Goal: Task Accomplishment & Management: Manage account settings

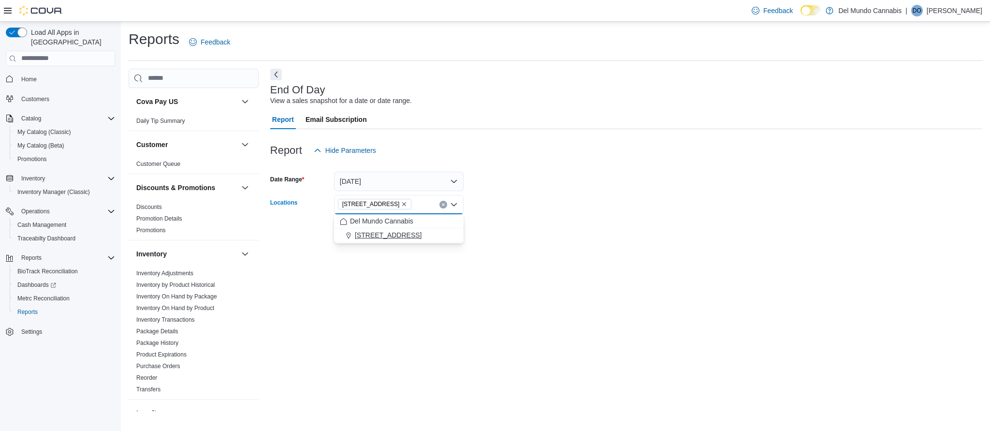
click at [395, 234] on span "[STREET_ADDRESS]" at bounding box center [388, 235] width 67 height 10
click at [428, 300] on div "End Of Day View a sales snapshot for a date or date range. Report Email Subscri…" at bounding box center [626, 240] width 712 height 342
drag, startPoint x: 541, startPoint y: 252, endPoint x: 439, endPoint y: 210, distance: 109.6
click at [541, 252] on form "Date Range [DATE] Locations [STREET_ADDRESS] Export Run Report" at bounding box center [626, 208] width 712 height 96
click at [445, 210] on icon "Clear input" at bounding box center [443, 212] width 4 height 4
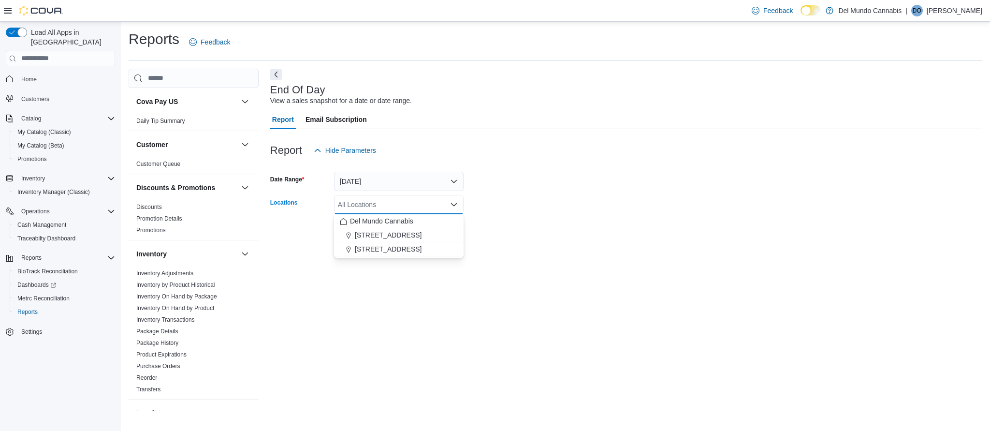
click at [397, 249] on span "[STREET_ADDRESS]" at bounding box center [388, 249] width 67 height 10
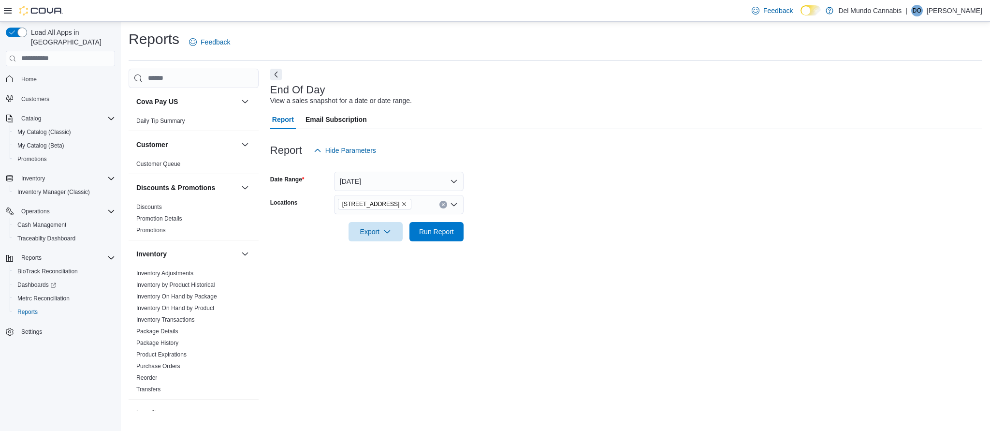
click at [418, 307] on div "End Of Day View a sales snapshot for a date or date range. Report Email Subscri…" at bounding box center [626, 240] width 712 height 342
click at [437, 231] on span "Run Report" at bounding box center [436, 231] width 35 height 10
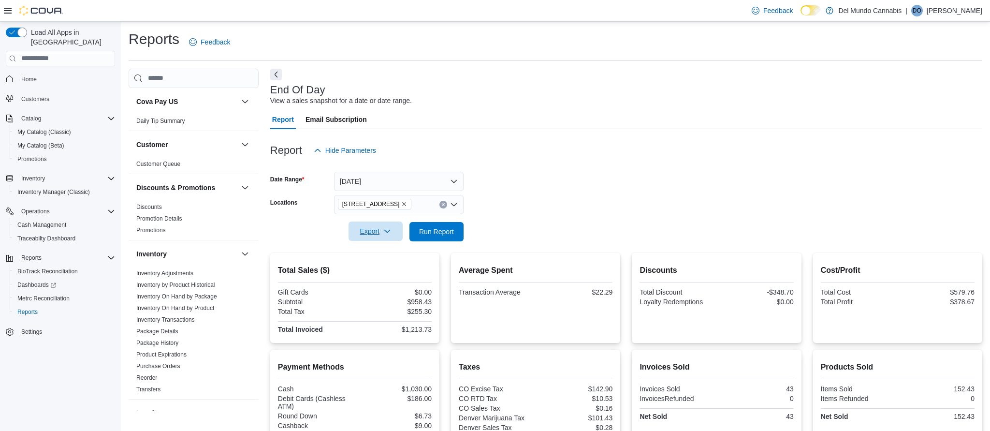
click at [371, 233] on span "Export" at bounding box center [375, 230] width 43 height 19
click at [376, 268] on span "Export to Pdf" at bounding box center [375, 270] width 43 height 8
click at [55, 221] on span "Cash Management" at bounding box center [41, 225] width 49 height 8
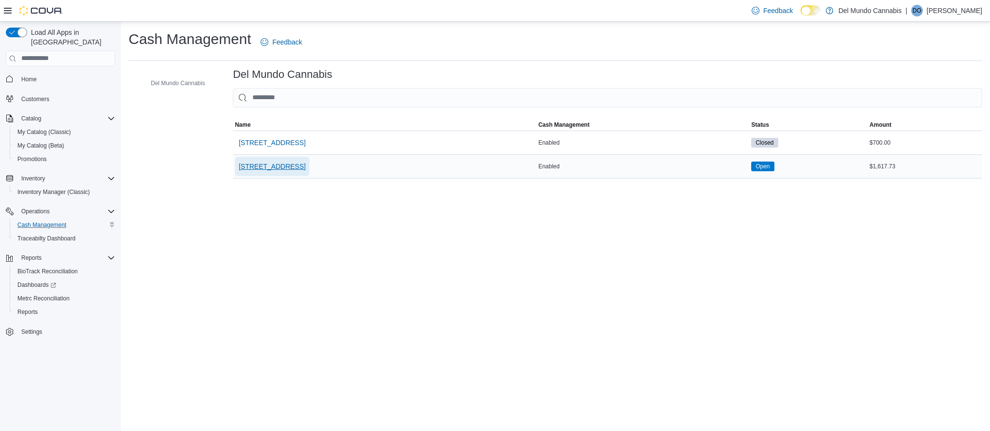
click at [290, 163] on span "[STREET_ADDRESS]" at bounding box center [272, 166] width 67 height 10
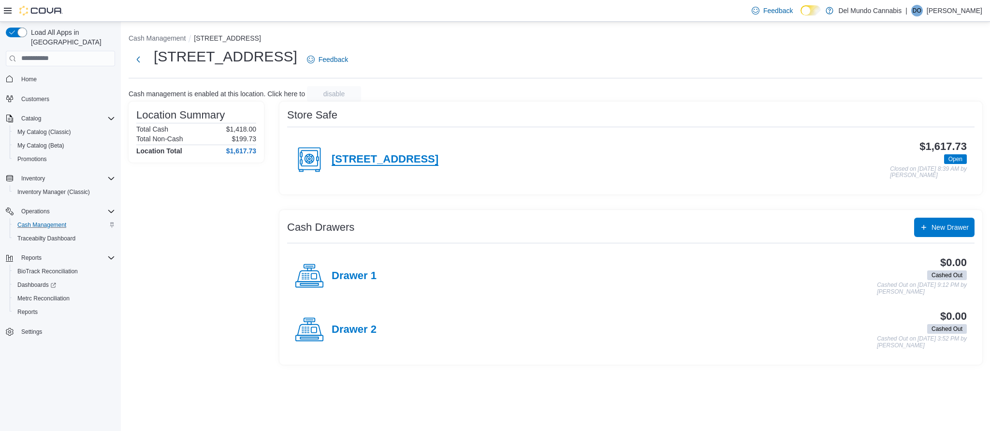
click at [374, 157] on h4 "[STREET_ADDRESS]" at bounding box center [384, 159] width 107 height 13
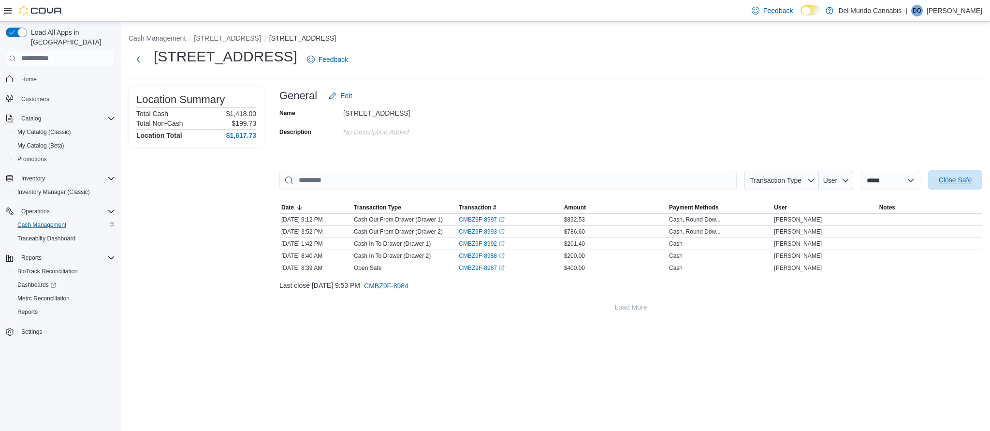
click at [964, 177] on span "Close Safe" at bounding box center [954, 180] width 33 height 10
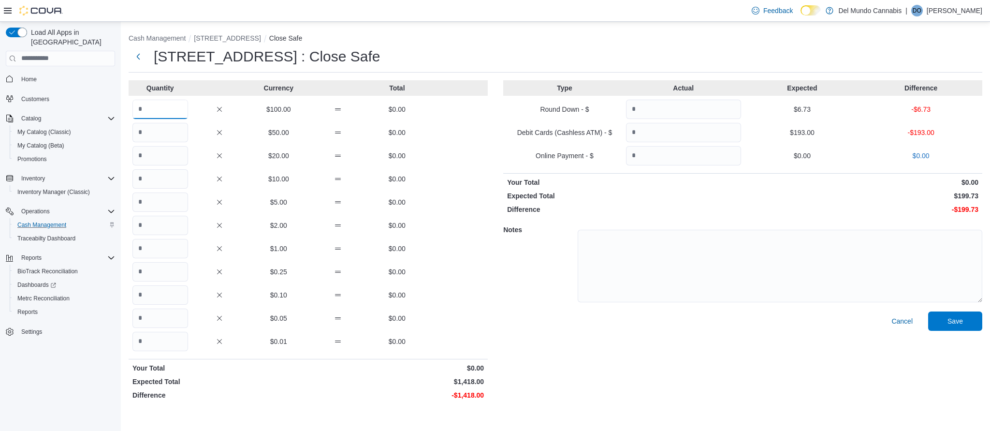
click at [172, 106] on input "Quantity" at bounding box center [160, 109] width 56 height 19
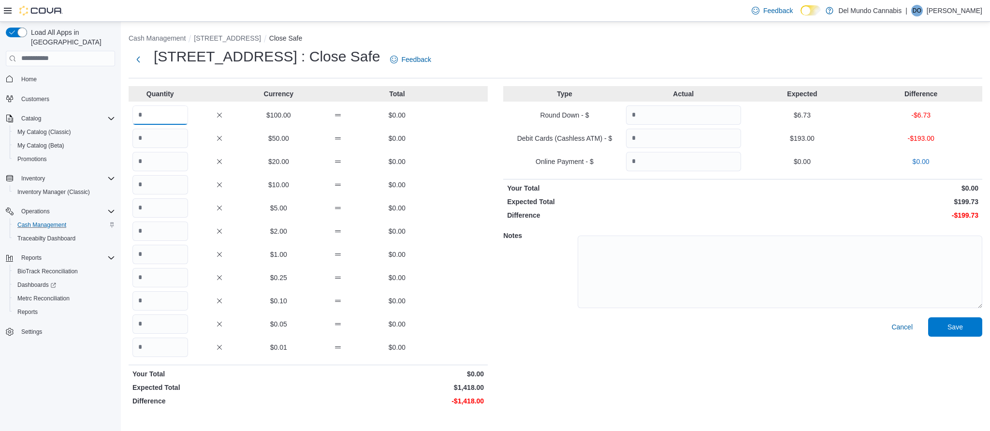
click at [172, 113] on input "Quantity" at bounding box center [160, 114] width 56 height 19
type input "*"
click at [158, 140] on input "Quantity" at bounding box center [160, 138] width 56 height 19
type input "*"
click at [157, 165] on input "Quantity" at bounding box center [160, 161] width 56 height 19
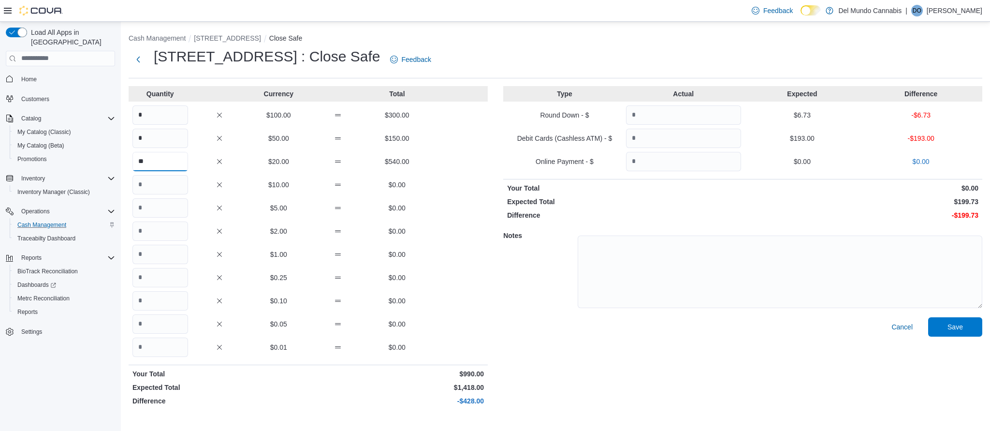
type input "**"
type input "*"
click at [153, 115] on input "*" at bounding box center [160, 114] width 56 height 19
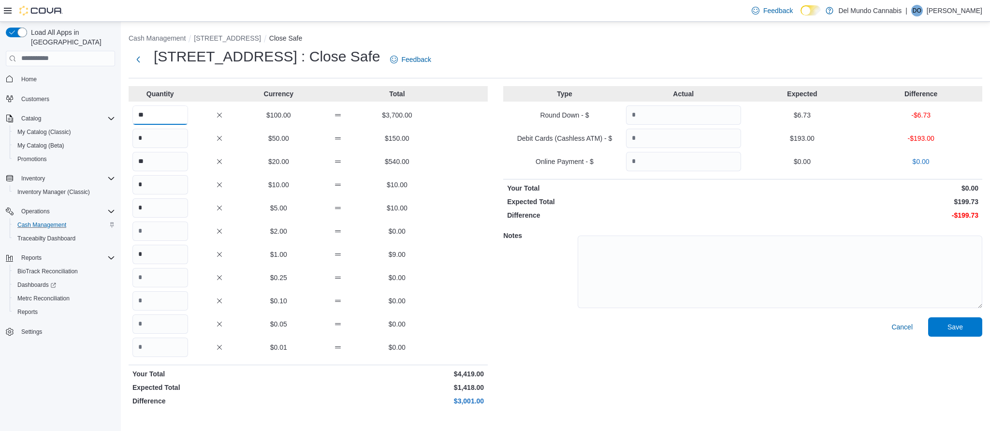
drag, startPoint x: 156, startPoint y: 117, endPoint x: 124, endPoint y: 116, distance: 31.9
click at [124, 116] on div "Cash Management [STREET_ADDRESS] [STREET_ADDRESS] : Close Safe Feedback Quantit…" at bounding box center [555, 219] width 869 height 395
type input "*"
click at [245, 385] on p "Expected Total" at bounding box center [219, 387] width 174 height 10
click at [678, 116] on input "Quantity" at bounding box center [683, 114] width 115 height 19
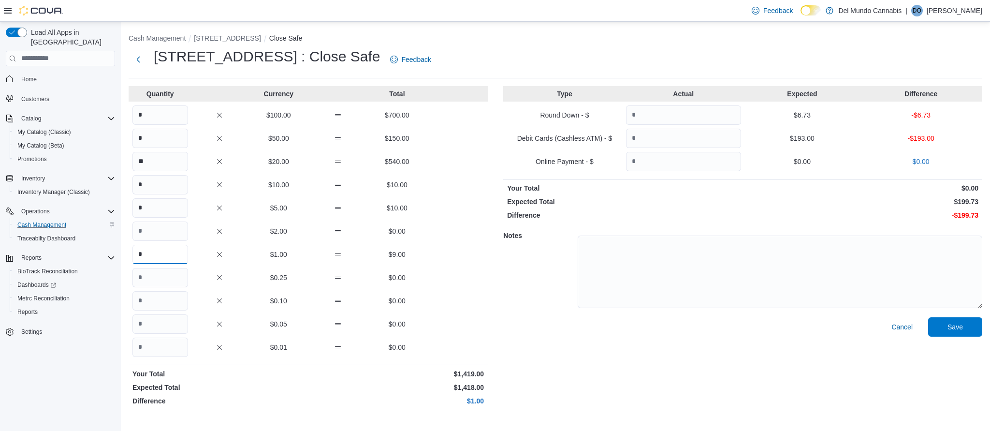
drag, startPoint x: 144, startPoint y: 252, endPoint x: 138, endPoint y: 256, distance: 7.0
click at [138, 256] on input "*" at bounding box center [160, 253] width 56 height 19
type input "*"
click at [149, 234] on input "Quantity" at bounding box center [160, 230] width 56 height 19
drag, startPoint x: 144, startPoint y: 231, endPoint x: 135, endPoint y: 232, distance: 9.8
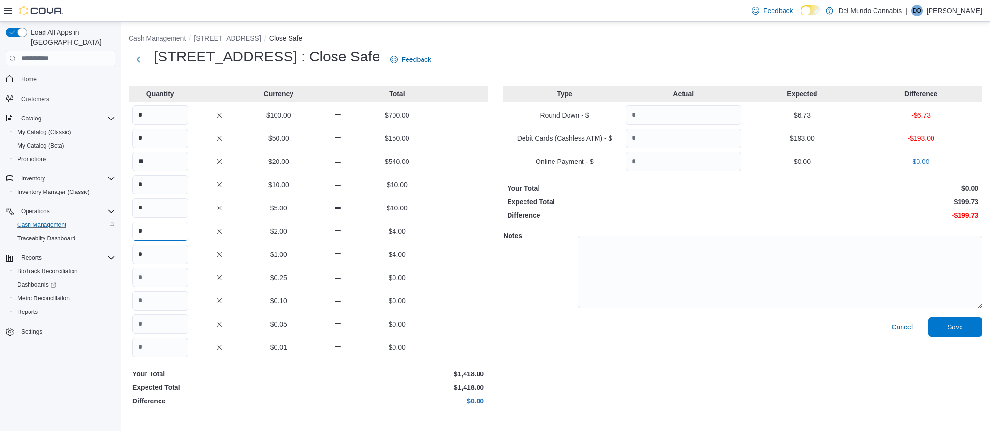
click at [135, 232] on input "*" at bounding box center [160, 230] width 56 height 19
type input "*"
drag, startPoint x: 144, startPoint y: 253, endPoint x: 131, endPoint y: 256, distance: 12.9
click at [131, 256] on div "* $1.00 $4.00" at bounding box center [308, 253] width 359 height 19
type input "*"
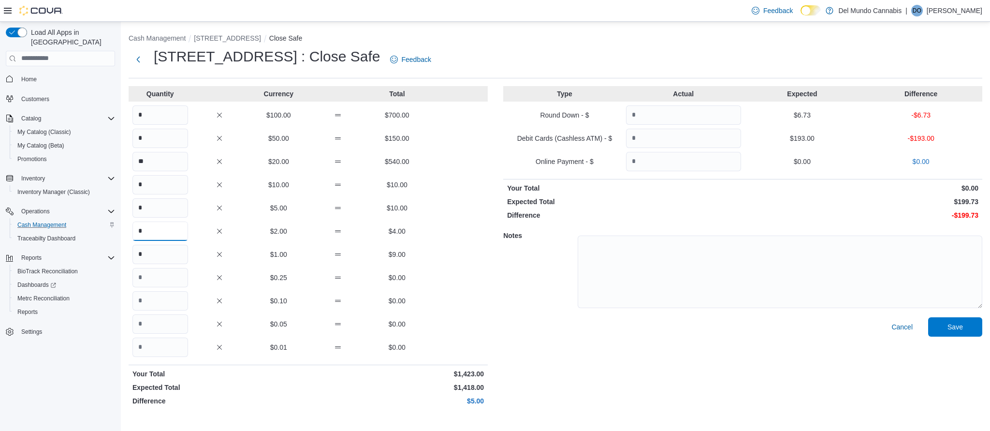
click at [145, 233] on input "*" at bounding box center [160, 230] width 56 height 19
type input "*"
click at [441, 292] on div "$0.10 $0.00" at bounding box center [308, 300] width 359 height 19
click at [664, 113] on input "Quantity" at bounding box center [683, 114] width 115 height 19
click at [660, 135] on input "Quantity" at bounding box center [683, 138] width 115 height 19
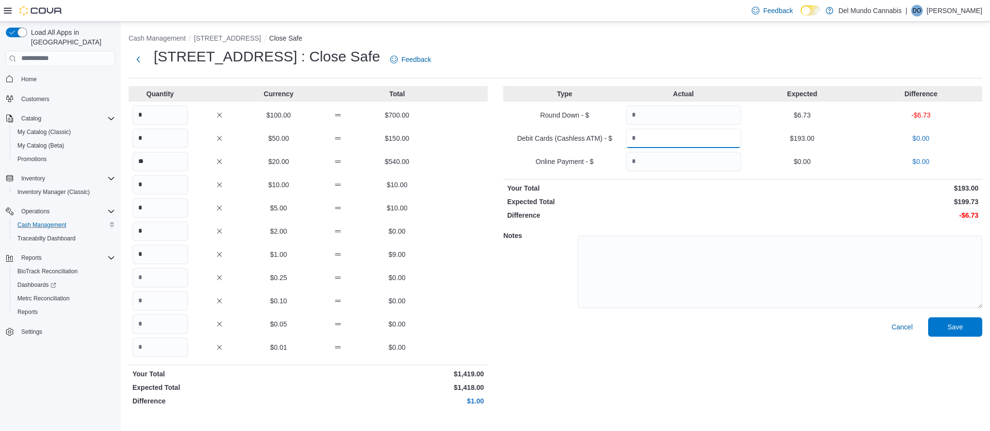
type input "***"
click at [666, 112] on input "Quantity" at bounding box center [683, 114] width 115 height 19
type input "****"
click at [965, 329] on span "Save" at bounding box center [955, 325] width 43 height 19
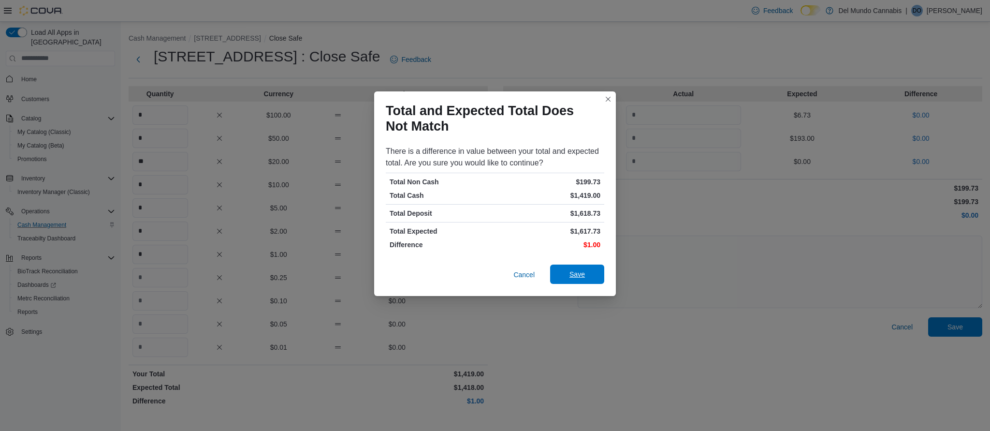
click at [581, 275] on span "Save" at bounding box center [576, 274] width 15 height 10
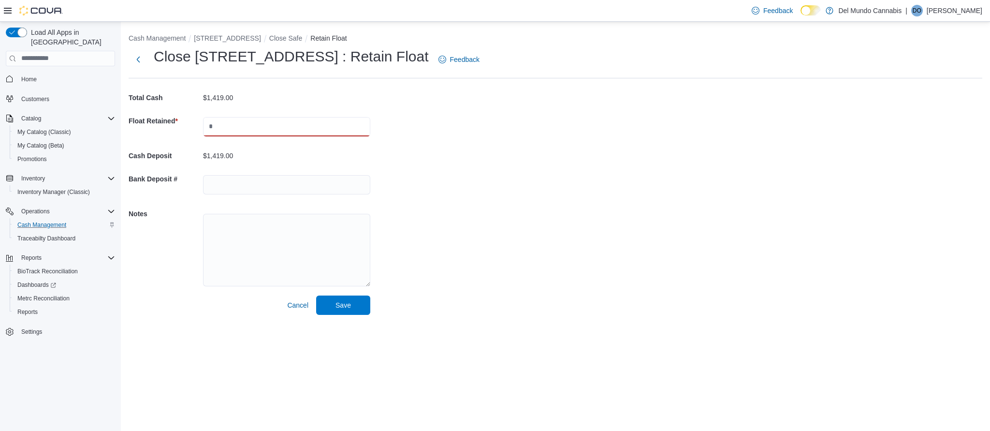
click at [226, 126] on input "text" at bounding box center [286, 126] width 167 height 19
type input "***"
click at [280, 152] on div "$1,019.00" at bounding box center [286, 156] width 167 height 8
click at [351, 303] on span "Save" at bounding box center [343, 304] width 43 height 19
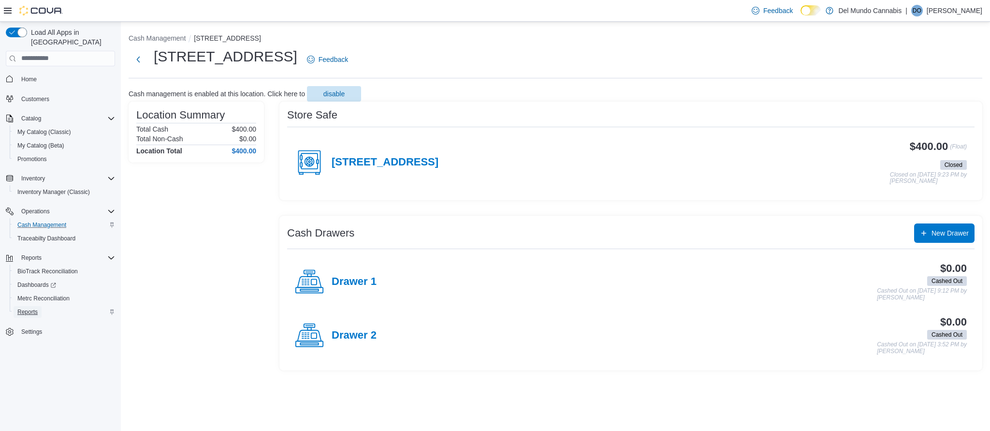
click at [32, 308] on span "Reports" at bounding box center [27, 312] width 20 height 8
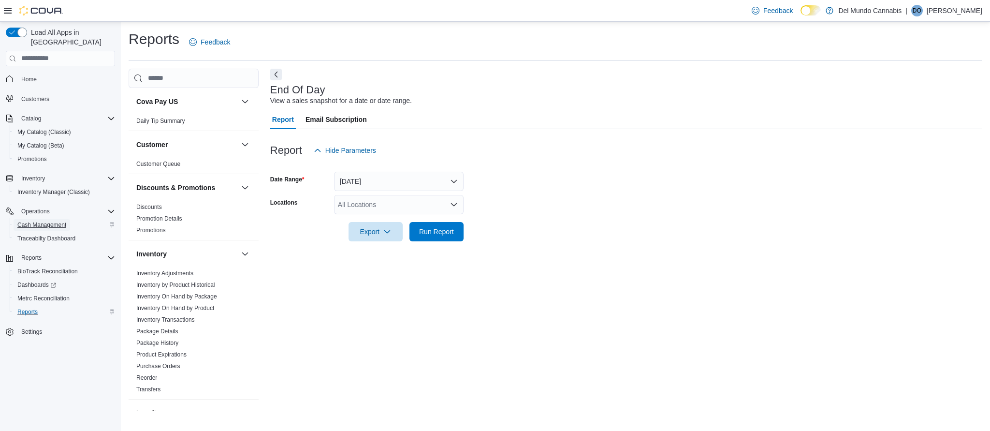
click at [57, 221] on span "Cash Management" at bounding box center [41, 225] width 49 height 8
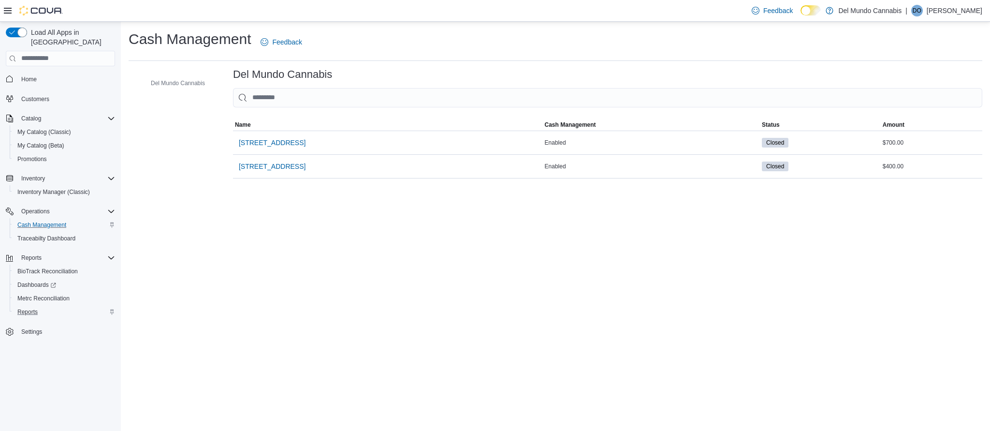
click at [955, 14] on p "[PERSON_NAME]" at bounding box center [954, 11] width 56 height 12
click at [925, 99] on button "Sign Out" at bounding box center [933, 93] width 89 height 15
